Goal: Information Seeking & Learning: Understand process/instructions

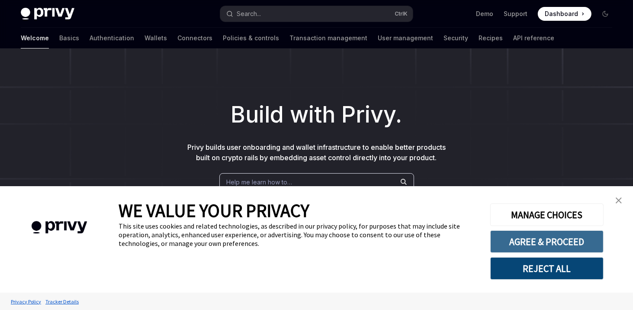
click at [553, 247] on button "AGREE & PROCEED" at bounding box center [546, 241] width 113 height 22
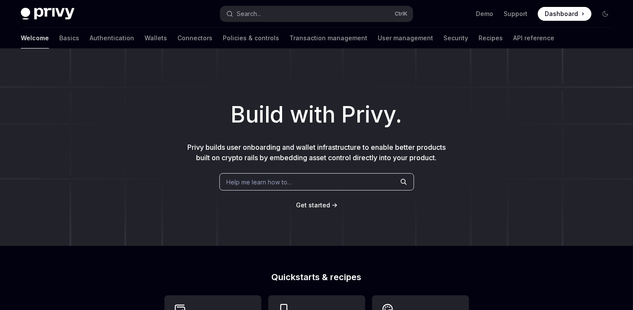
scroll to position [1, 0]
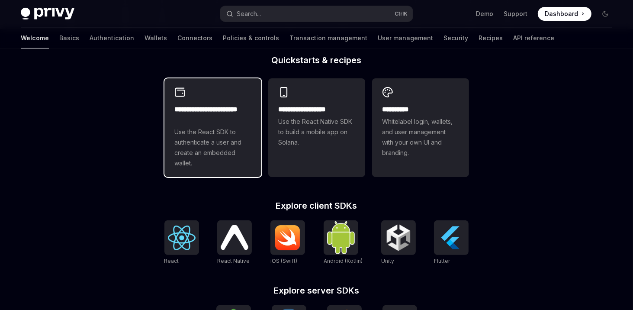
scroll to position [221, 0]
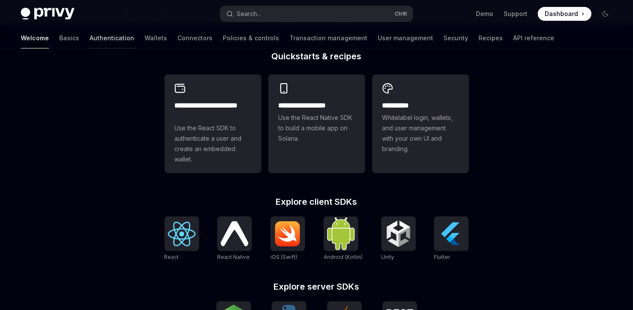
click at [90, 32] on link "Authentication" at bounding box center [112, 38] width 45 height 21
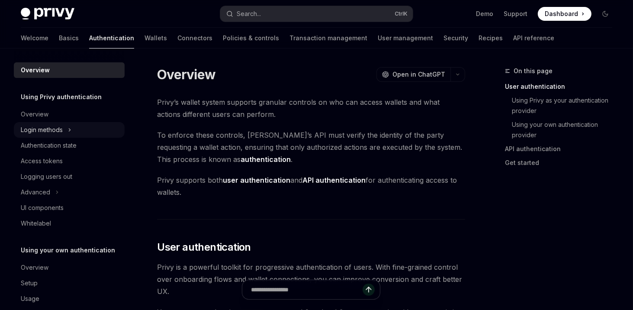
click at [57, 130] on div "Login methods" at bounding box center [42, 130] width 42 height 10
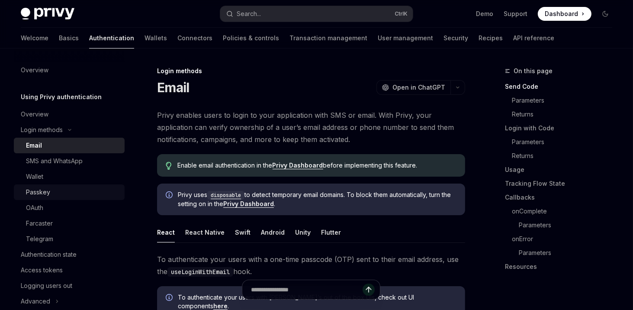
click at [40, 185] on link "Passkey" at bounding box center [69, 192] width 111 height 16
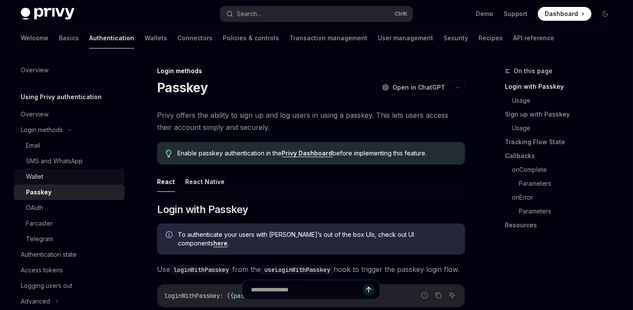
click at [42, 170] on link "Wallet" at bounding box center [69, 177] width 111 height 16
type textarea "*"
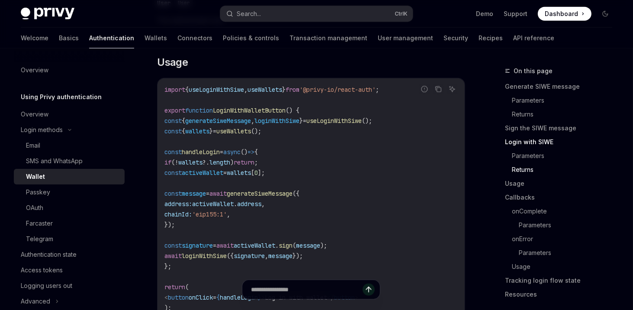
scroll to position [986, 0]
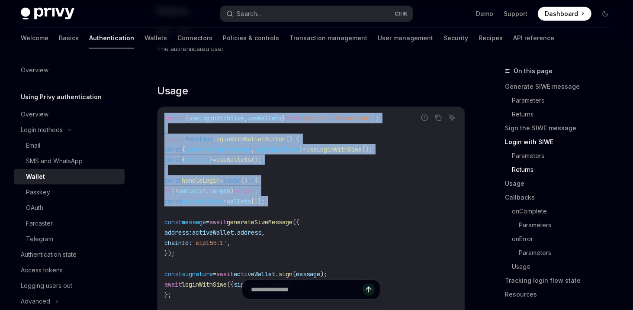
drag, startPoint x: 226, startPoint y: 135, endPoint x: 296, endPoint y: 201, distance: 96.4
click at [283, 218] on div "import { useLoginWithSiwe , useWallets } from '@privy-io/react-auth' ; export f…" at bounding box center [310, 232] width 307 height 251
click at [356, 141] on code "import { useLoginWithSiwe , useWallets } from '@privy-io/react-auth' ; export f…" at bounding box center [310, 232] width 293 height 239
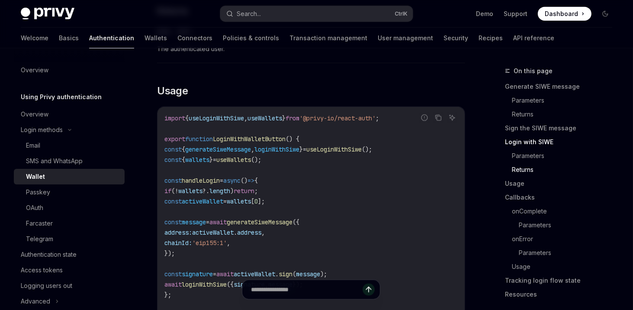
click at [241, 143] on span "LoginWithWalletButton" at bounding box center [249, 139] width 73 height 8
click at [362, 153] on span "useLoginWithSiwe" at bounding box center [333, 149] width 55 height 8
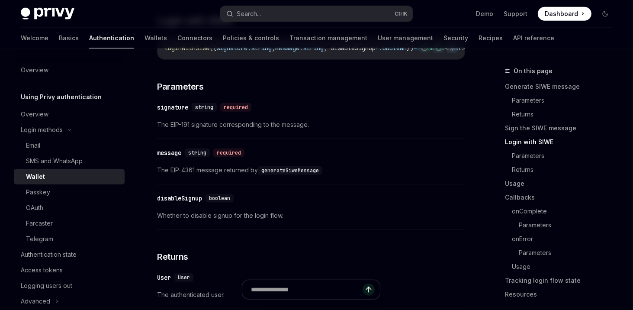
scroll to position [897, 0]
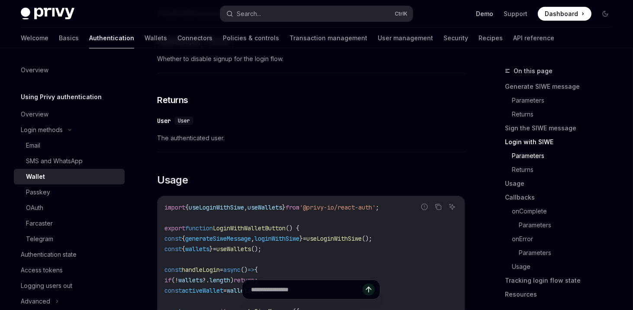
click at [488, 15] on link "Demo" at bounding box center [484, 14] width 17 height 9
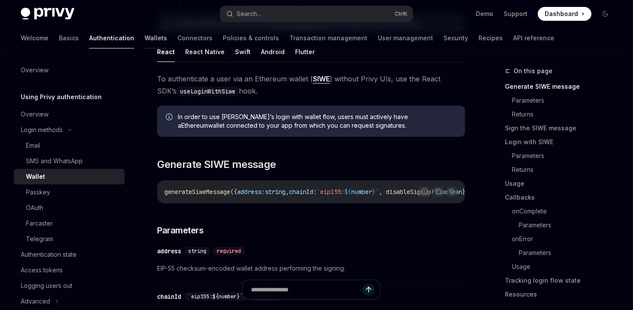
scroll to position [119, 0]
